Goal: Check status: Check status

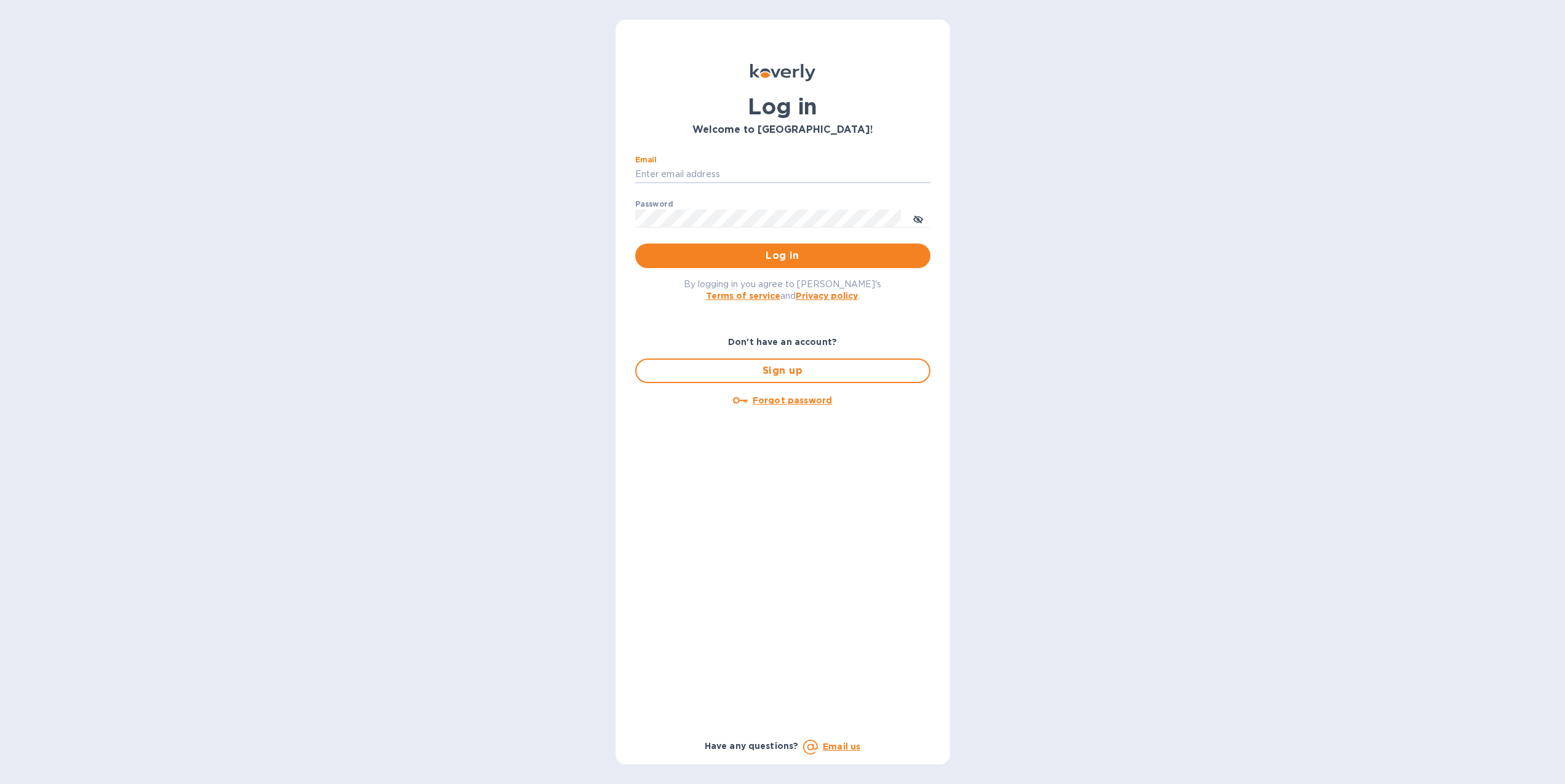
type input "dan@worldwidelibations.com"
click at [782, 255] on button "Log in" at bounding box center [782, 255] width 295 height 24
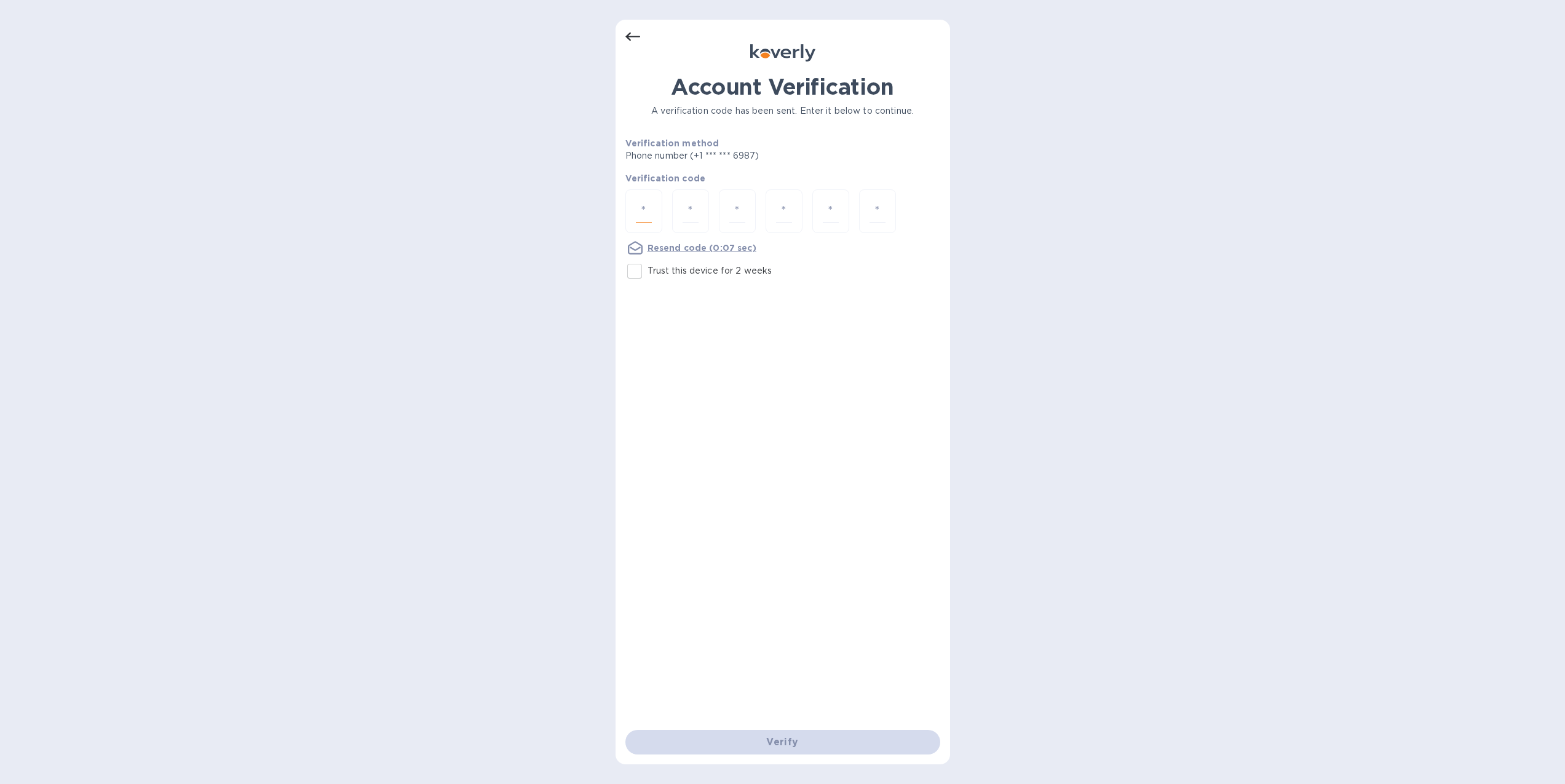
click at [641, 206] on input "number" at bounding box center [644, 211] width 16 height 22
type input "4"
type input "3"
type input "9"
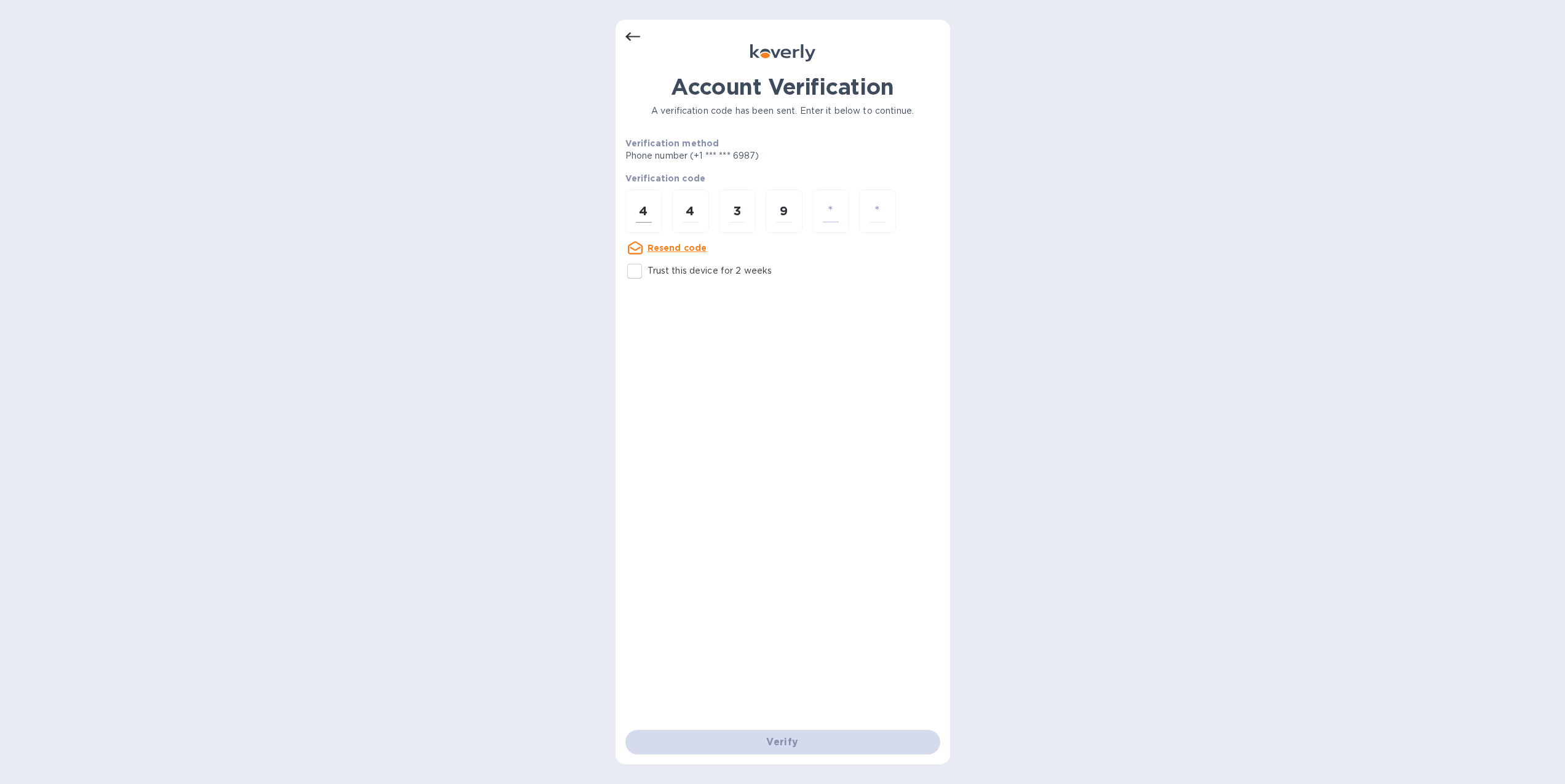
type input "1"
type input "4"
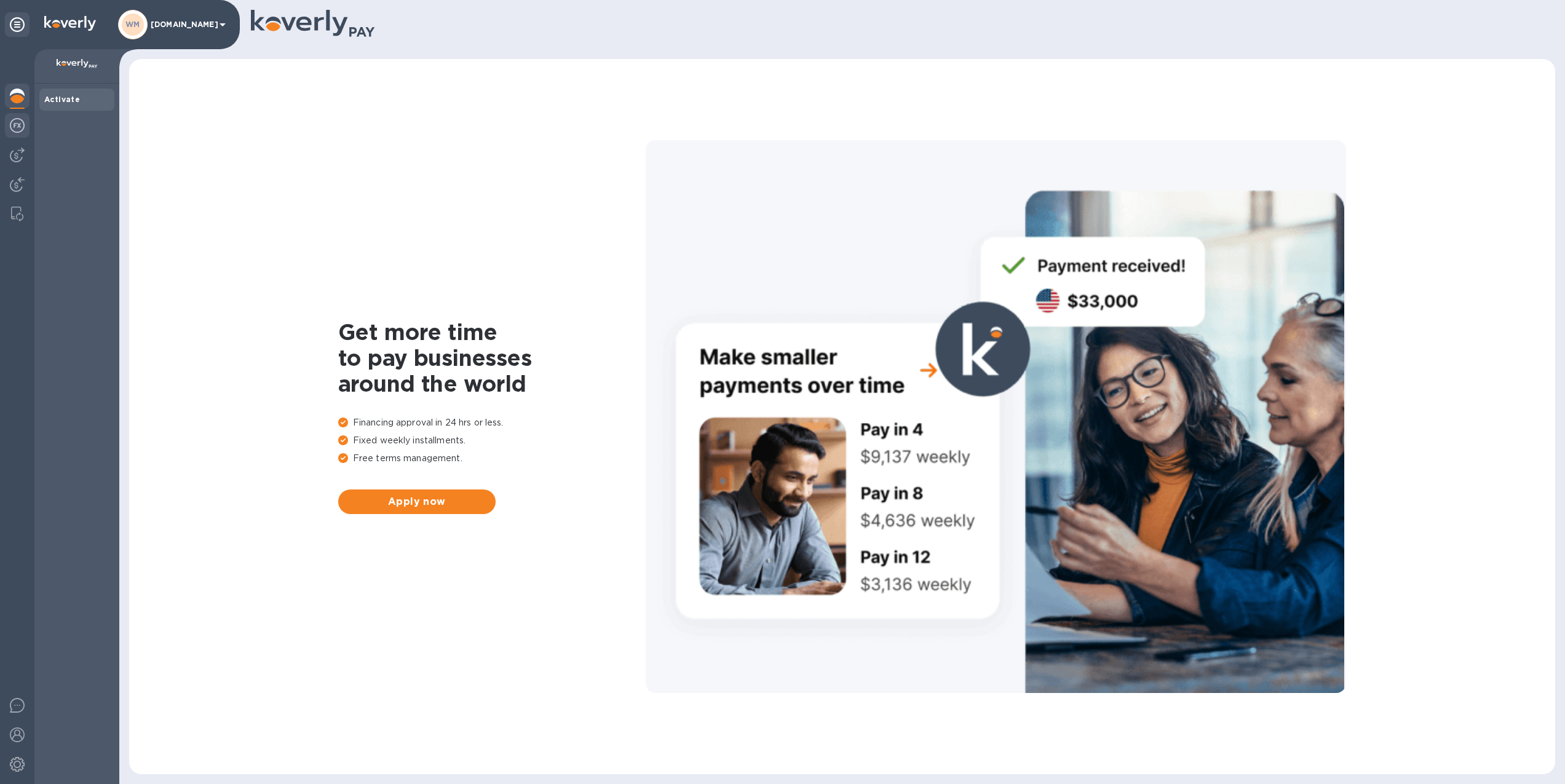
click at [19, 126] on img at bounding box center [17, 125] width 15 height 15
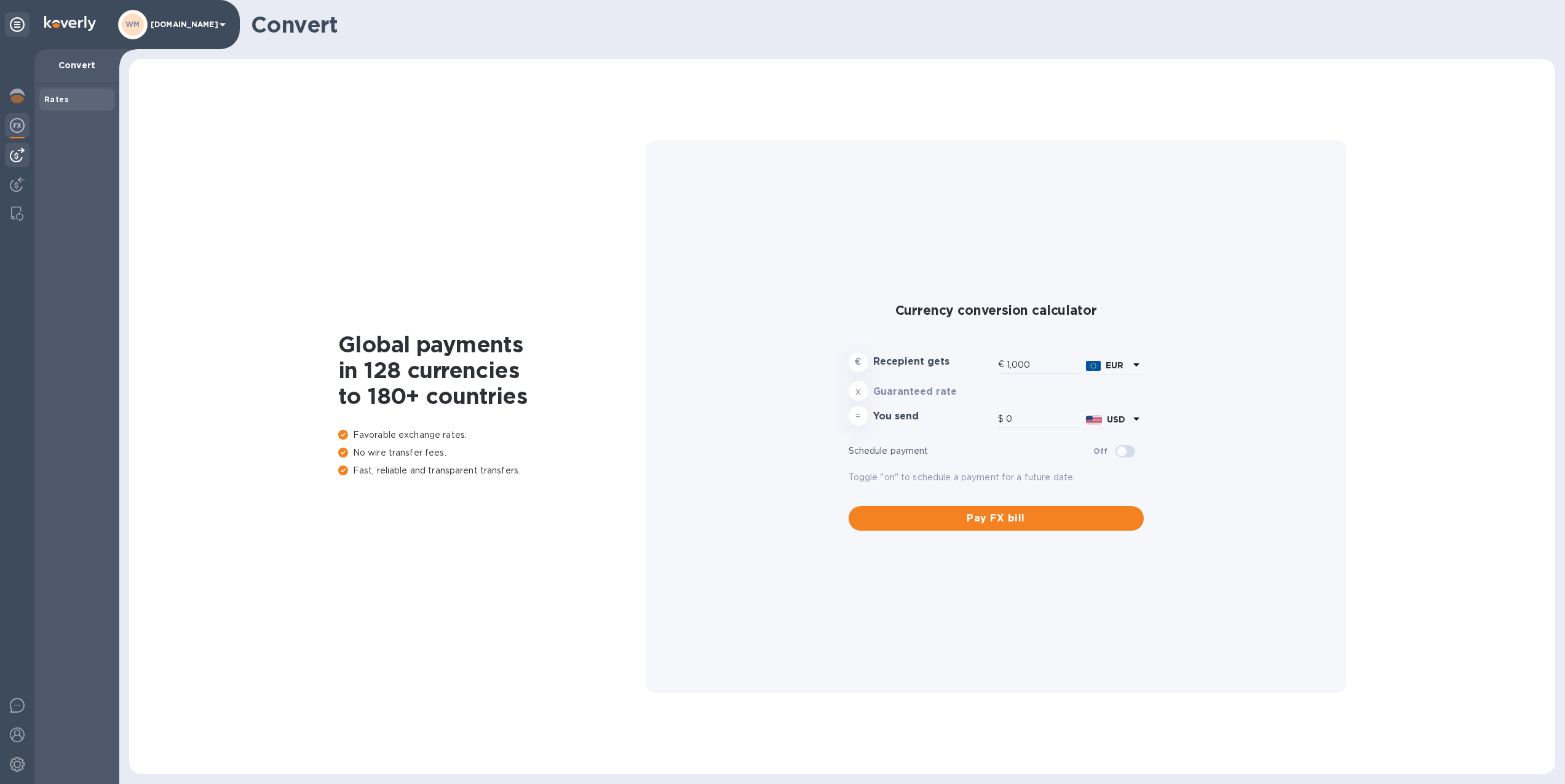
click at [20, 151] on img at bounding box center [17, 154] width 15 height 15
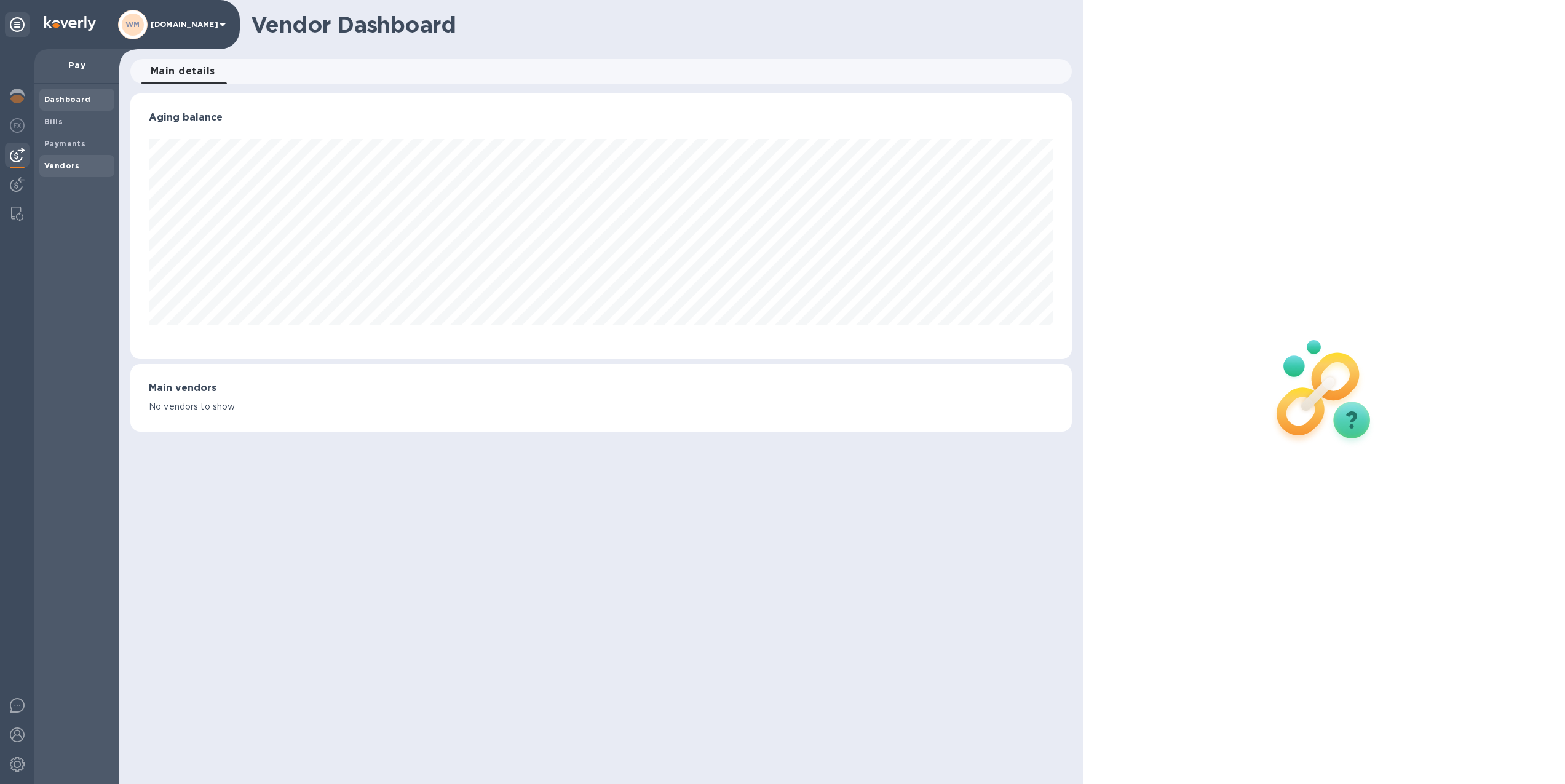
scroll to position [266, 942]
click at [62, 144] on b "Payments" at bounding box center [64, 143] width 41 height 9
